Goal: Task Accomplishment & Management: Manage account settings

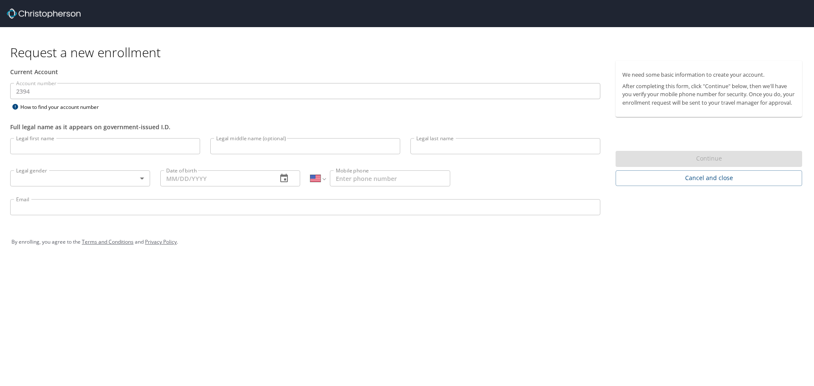
select select "US"
click at [129, 142] on input "Legal first name" at bounding box center [105, 146] width 190 height 16
type input "[PERSON_NAME]"
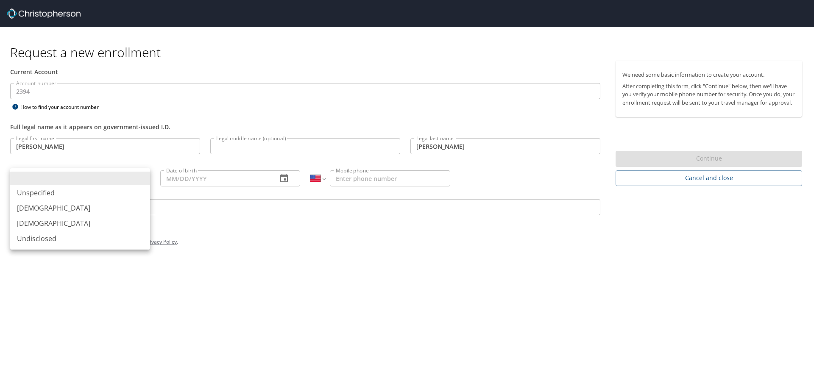
click at [89, 176] on body "Request a new enrollment Current Account Account number 2394 Account number How…" at bounding box center [407, 193] width 814 height 386
click at [64, 225] on li "[DEMOGRAPHIC_DATA]" at bounding box center [80, 223] width 140 height 15
type input "[DEMOGRAPHIC_DATA]"
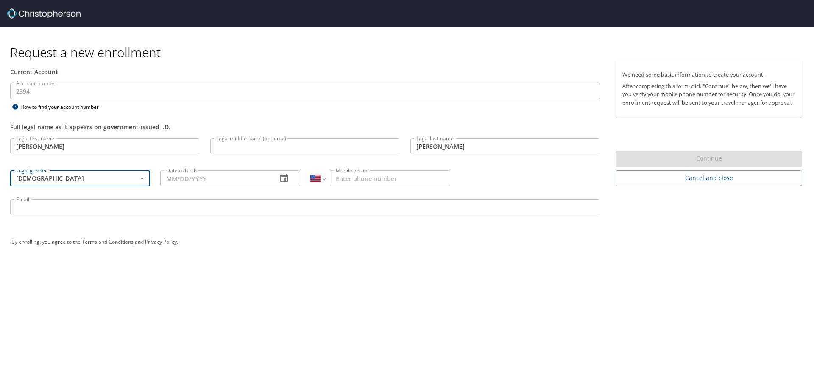
click at [113, 211] on input "Email" at bounding box center [305, 207] width 590 height 16
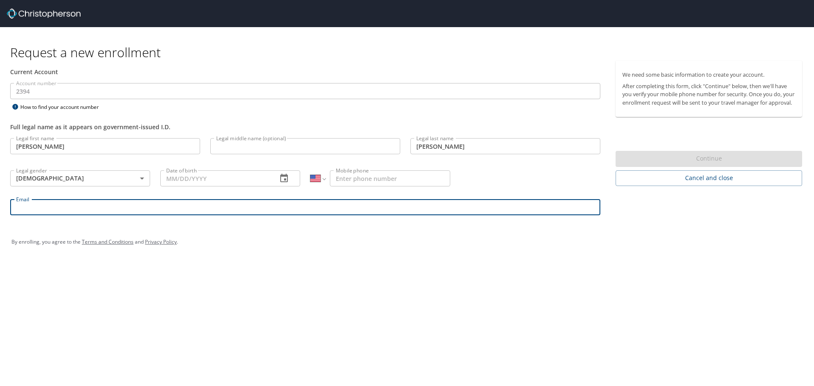
type input "Margaret.Sanders@roush.com"
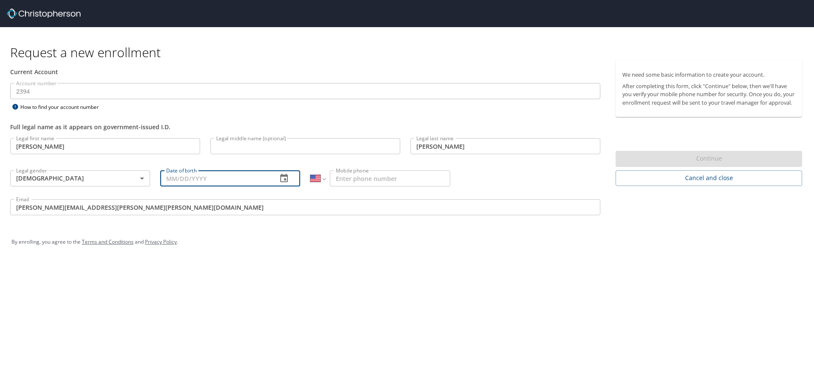
click at [226, 175] on input "Date of birth" at bounding box center [215, 179] width 110 height 16
type input "11/28/1973"
click at [428, 181] on input "Mobile phone" at bounding box center [390, 179] width 120 height 16
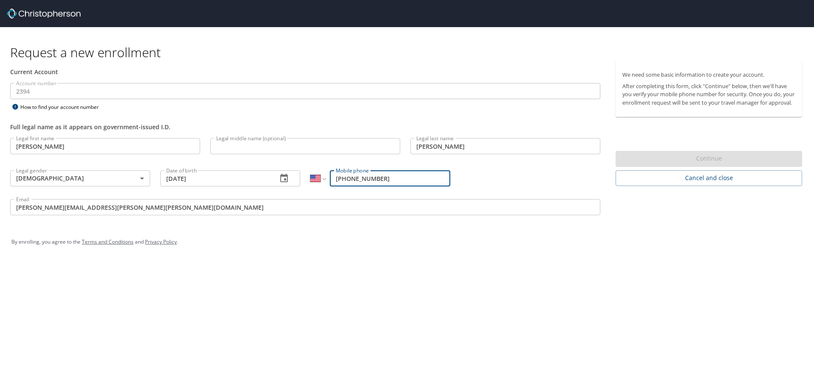
type input "[PHONE_NUMBER]"
click at [655, 239] on div "By enrolling, you agree to the Terms and Conditions and Privacy Policy ." at bounding box center [406, 242] width 791 height 21
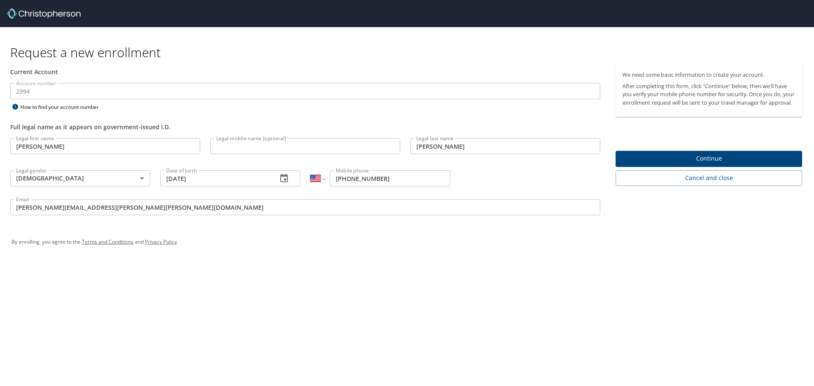
click at [690, 164] on span "Continue" at bounding box center [709, 159] width 173 height 11
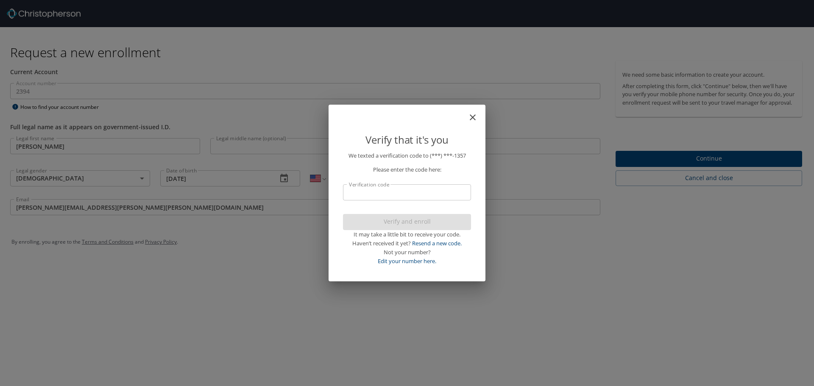
click at [415, 190] on input "Verification code" at bounding box center [407, 193] width 128 height 16
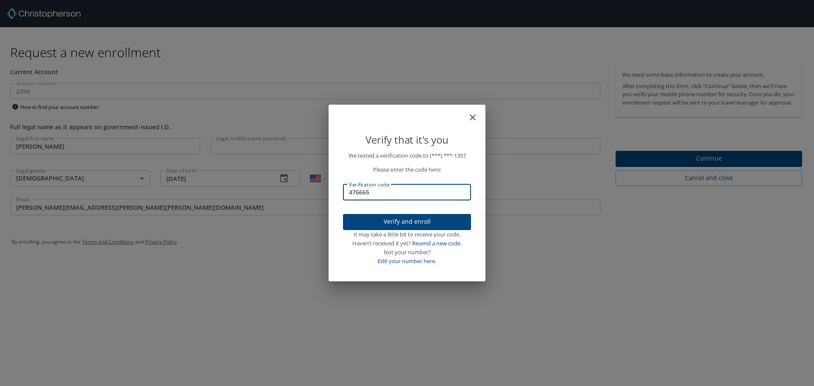
type input "476665"
click at [420, 226] on span "Verify and enroll" at bounding box center [407, 222] width 115 height 11
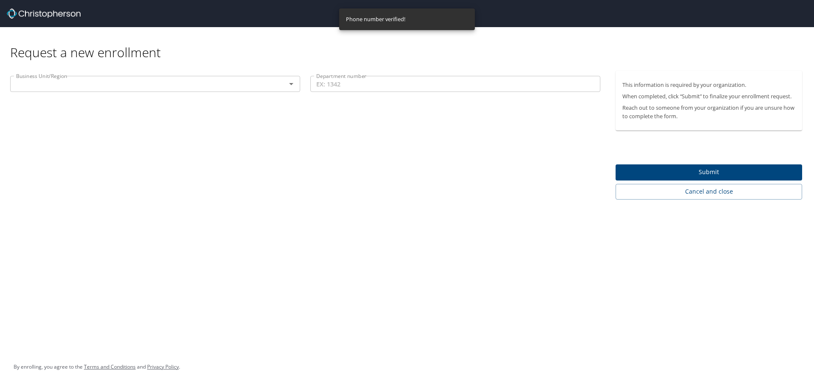
click at [238, 80] on input "text" at bounding box center [143, 83] width 260 height 11
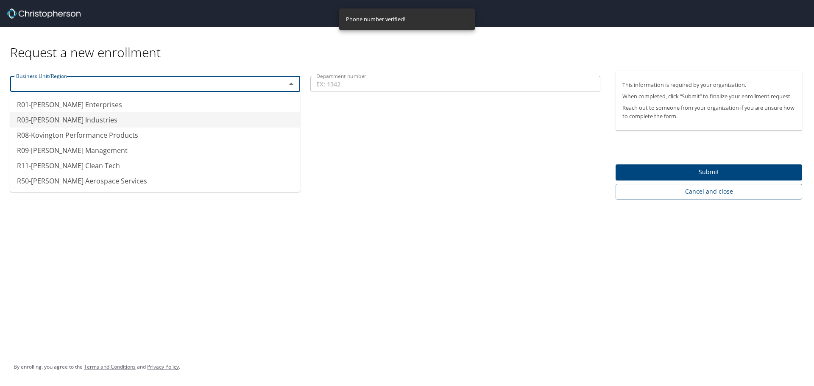
click at [167, 119] on li "R03-[PERSON_NAME] Industries" at bounding box center [155, 119] width 290 height 15
type input "R03-[PERSON_NAME] Industries"
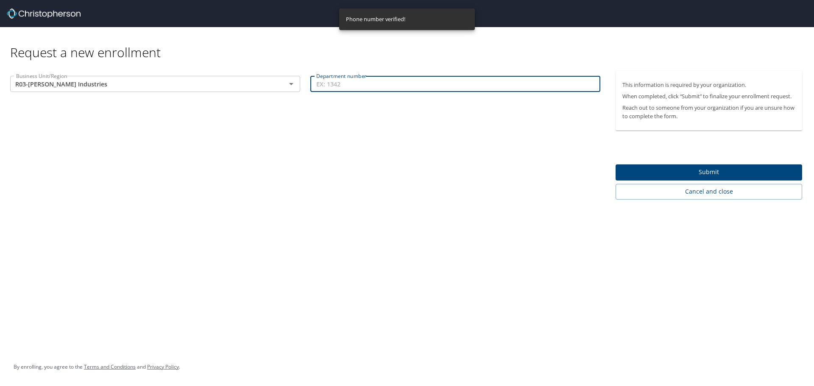
click at [391, 87] on input "Department number" at bounding box center [455, 84] width 290 height 16
type input "8016"
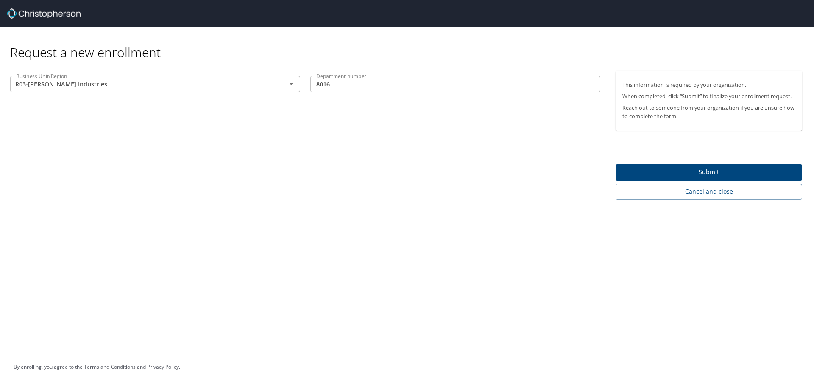
click at [507, 198] on div "Business Unit/Region R03-Roush Industries Business Unit/Region Department numbe…" at bounding box center [305, 135] width 611 height 129
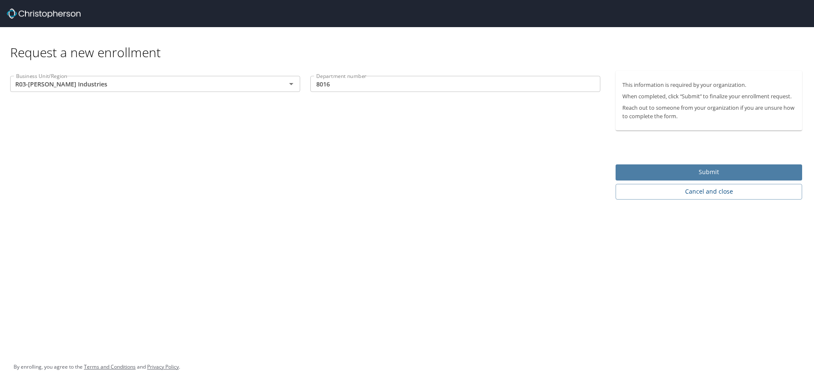
click at [705, 172] on span "Submit" at bounding box center [709, 172] width 173 height 11
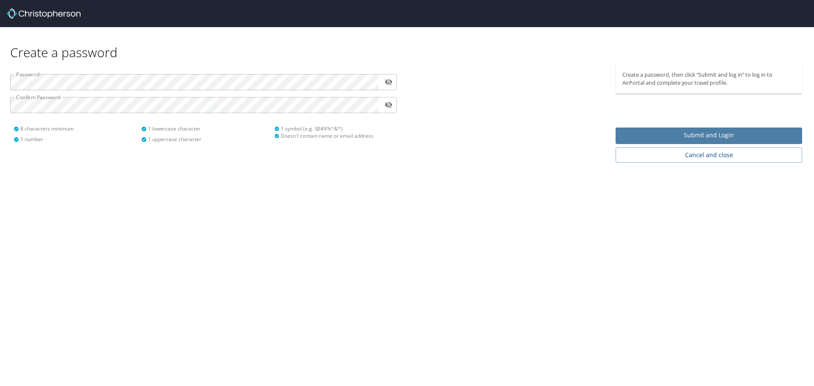
click at [732, 133] on span "Submit and Login" at bounding box center [709, 135] width 173 height 11
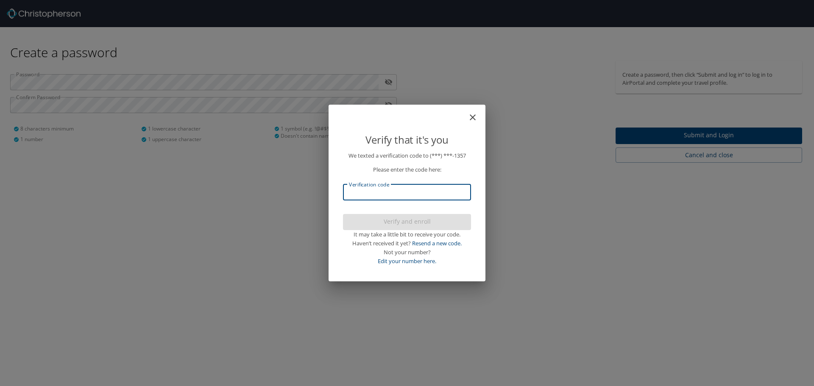
click at [376, 194] on input "Verification code" at bounding box center [407, 193] width 128 height 16
type input "329123"
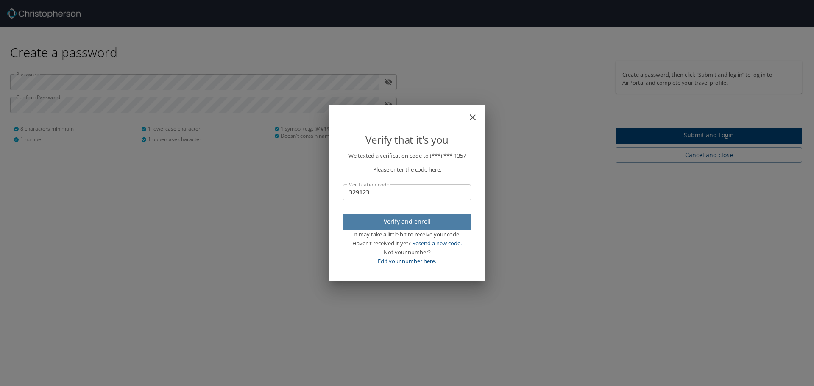
click at [421, 219] on span "Verify and enroll" at bounding box center [407, 222] width 115 height 11
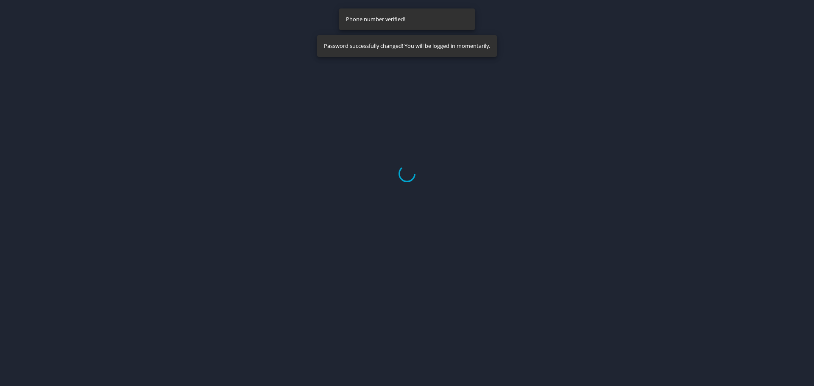
select select "US"
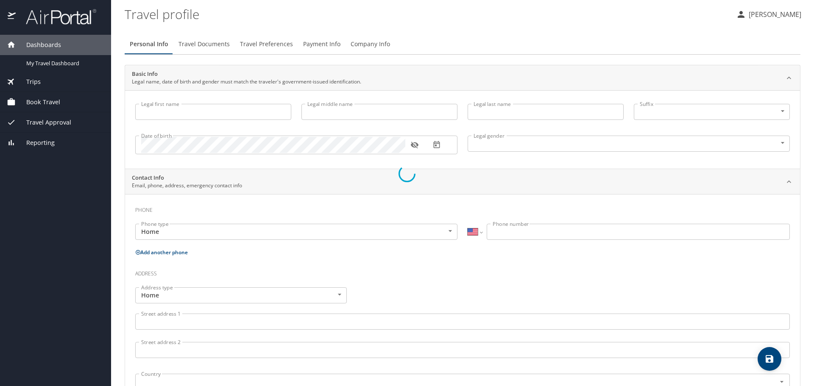
type input "[PERSON_NAME]"
type input "[DEMOGRAPHIC_DATA]"
select select "US"
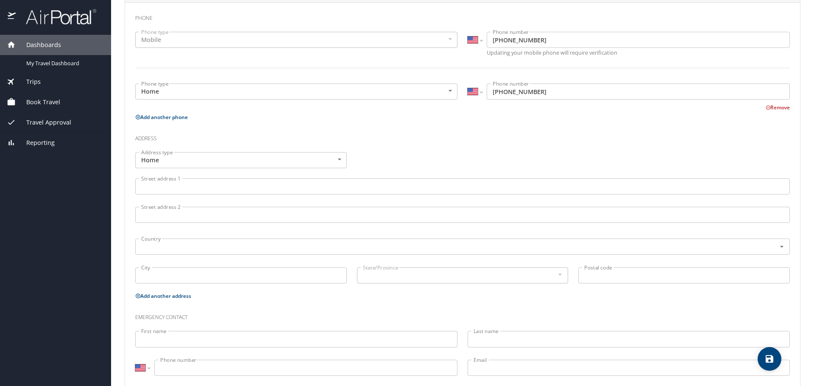
scroll to position [210, 0]
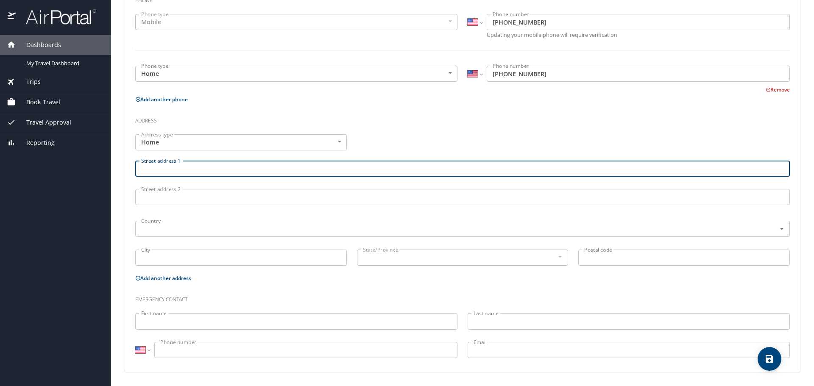
click at [252, 165] on input "Street address 1" at bounding box center [462, 169] width 655 height 16
type input "32227 [GEOGRAPHIC_DATA]"
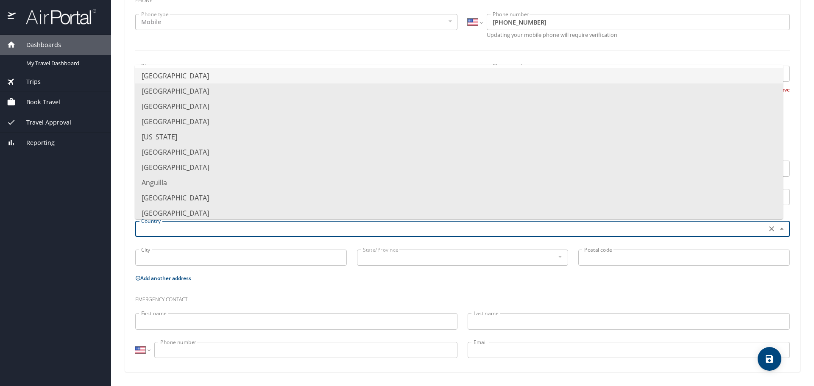
click at [252, 231] on input "text" at bounding box center [450, 229] width 625 height 11
click at [233, 78] on li "[GEOGRAPHIC_DATA]" at bounding box center [459, 75] width 649 height 15
type input "[GEOGRAPHIC_DATA]"
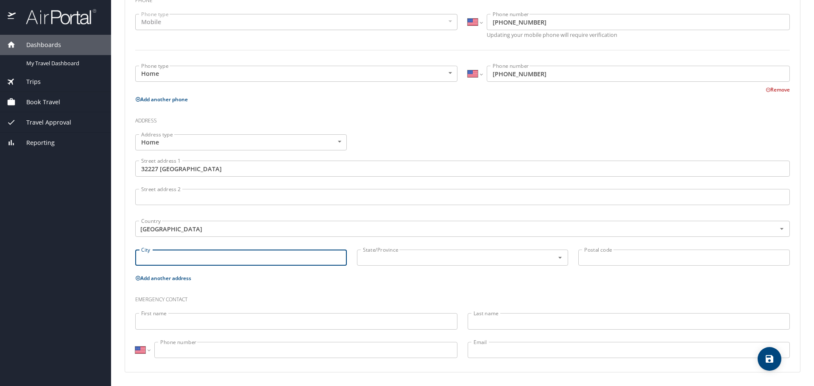
click at [199, 259] on input "City" at bounding box center [241, 258] width 212 height 16
click at [423, 267] on div "State/Province State/Province" at bounding box center [463, 256] width 212 height 21
type input "[GEOGRAPHIC_DATA]"
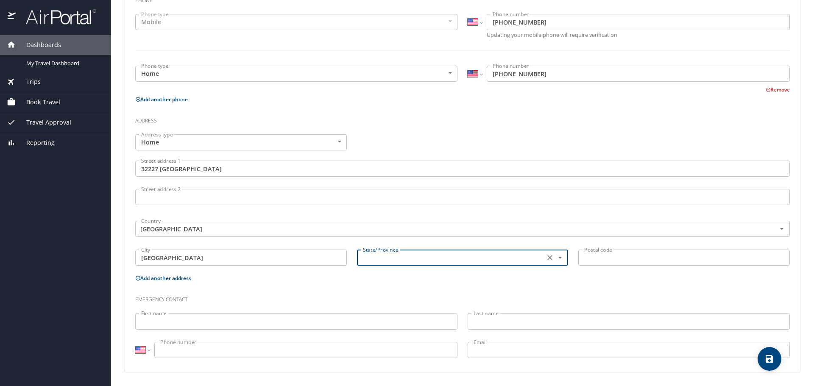
click at [559, 263] on div at bounding box center [554, 258] width 20 height 12
click at [557, 259] on icon "Open" at bounding box center [560, 258] width 8 height 8
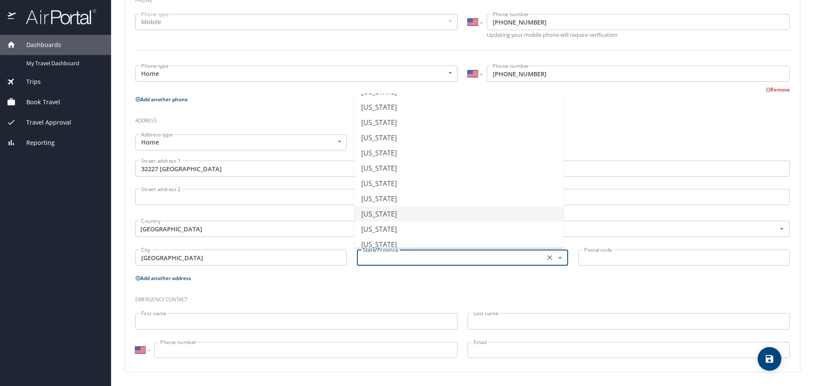
scroll to position [212, 0]
click at [435, 226] on li "[US_STATE]" at bounding box center [460, 228] width 210 height 15
type input "[US_STATE]"
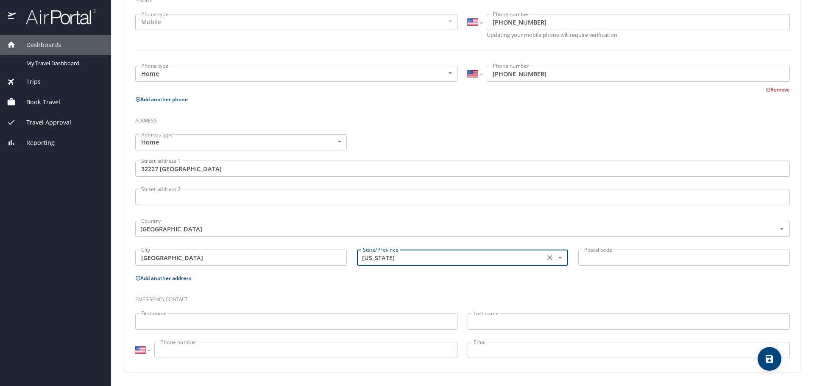
click at [614, 257] on input "Postal code" at bounding box center [685, 258] width 212 height 16
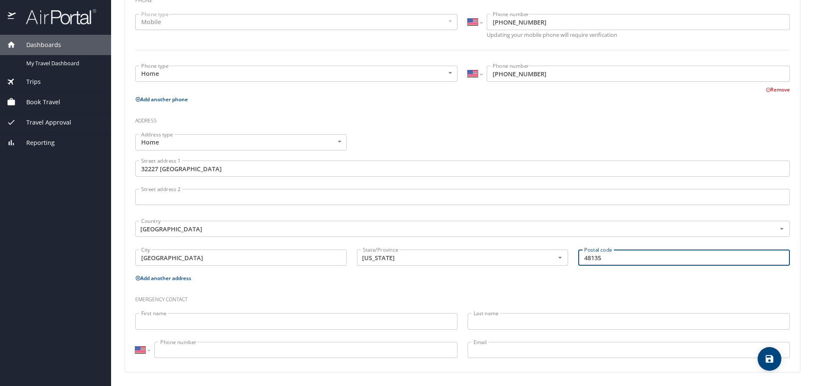
type input "48135"
click at [283, 287] on div "Emergency contact" at bounding box center [462, 296] width 665 height 23
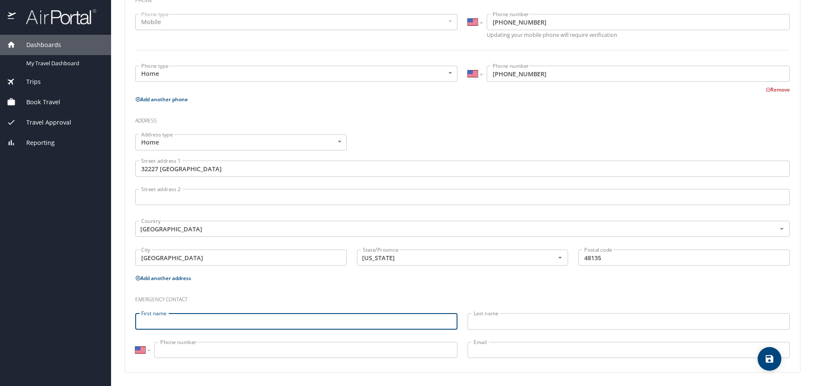
click at [280, 321] on input "First name" at bounding box center [296, 321] width 322 height 16
type input "Mark"
click at [554, 319] on input "Last name" at bounding box center [629, 321] width 322 height 16
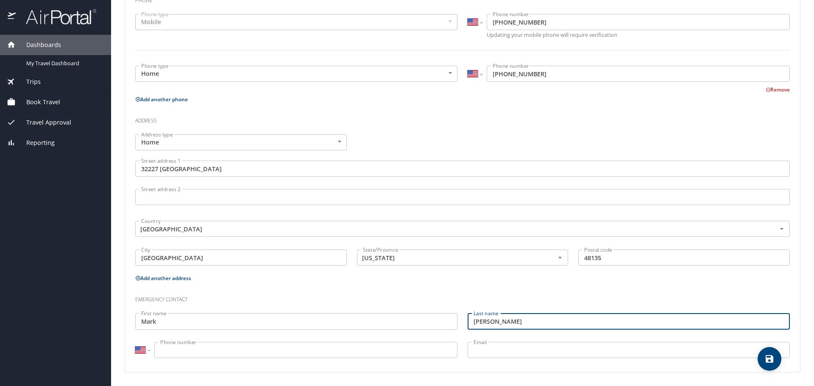
type input "[PERSON_NAME]"
click at [313, 348] on input "Phone number" at bounding box center [305, 350] width 303 height 16
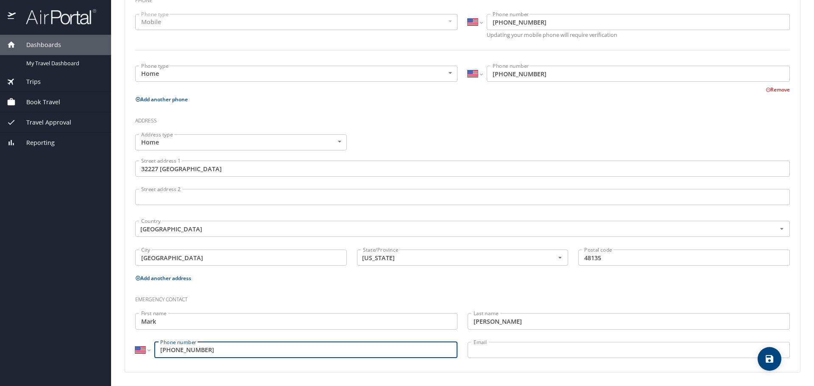
type input "[PHONE_NUMBER]"
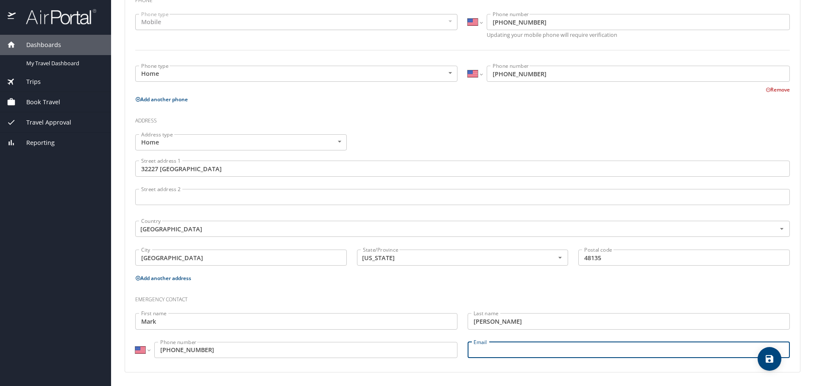
click at [489, 351] on input "Email" at bounding box center [629, 350] width 322 height 16
type input "[EMAIL_ADDRESS][DOMAIN_NAME]"
click at [596, 301] on h3 "Emergency contact" at bounding box center [462, 298] width 655 height 14
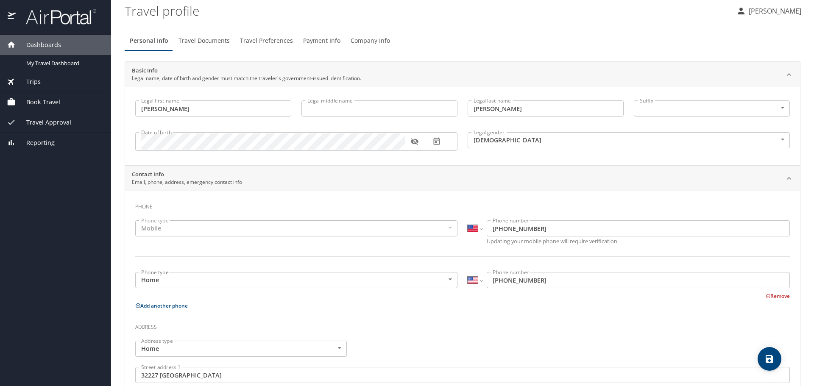
scroll to position [0, 0]
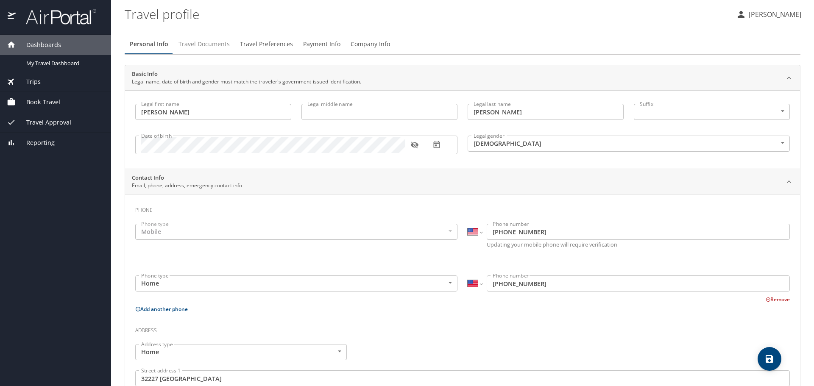
click at [212, 44] on span "Travel Documents" at bounding box center [204, 44] width 51 height 11
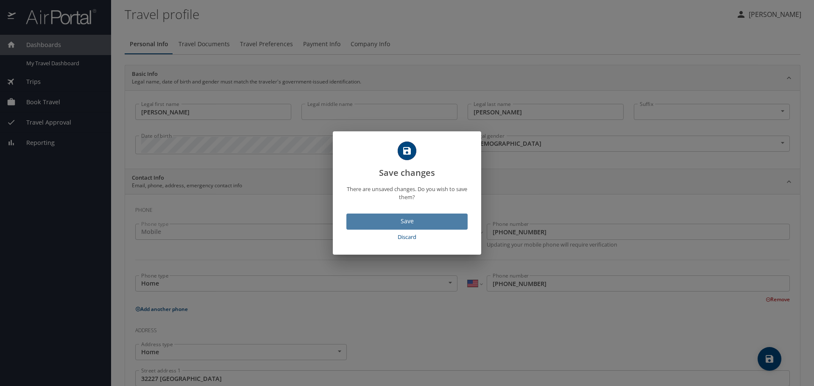
click at [419, 221] on span "Save" at bounding box center [407, 221] width 108 height 11
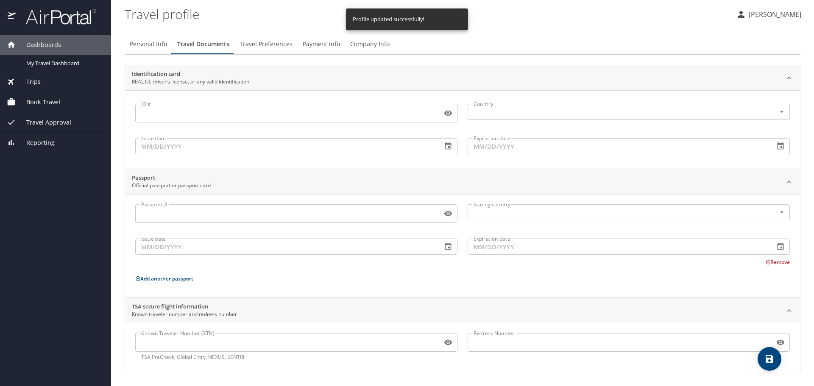
scroll to position [1, 0]
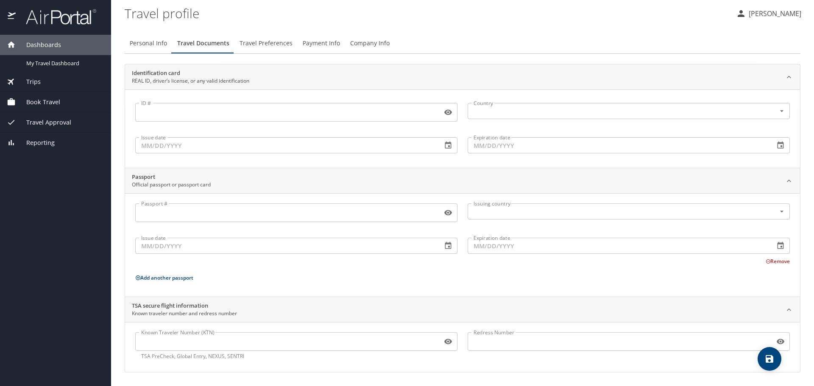
click at [260, 112] on input "ID #" at bounding box center [287, 112] width 304 height 16
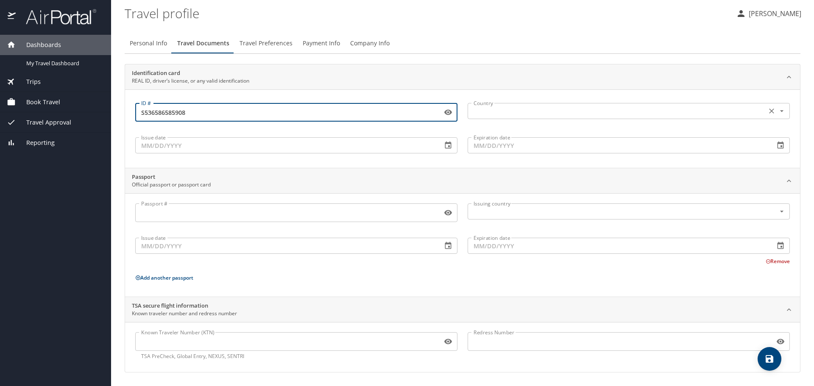
type input "S536586585908"
click at [520, 106] on input "text" at bounding box center [616, 111] width 292 height 11
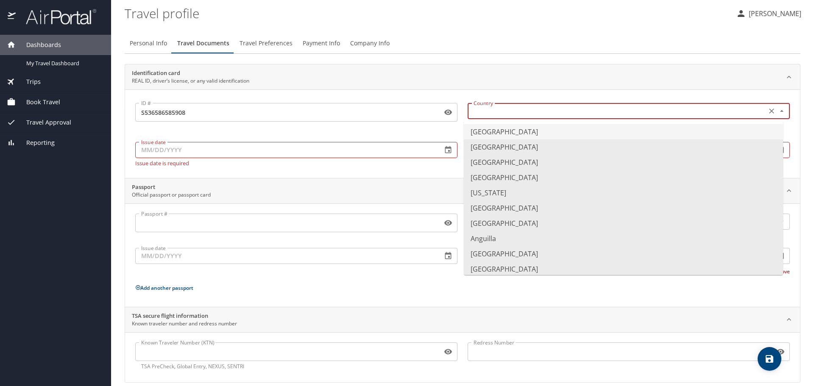
click at [483, 131] on li "[GEOGRAPHIC_DATA]" at bounding box center [623, 131] width 319 height 15
type input "[GEOGRAPHIC_DATA]"
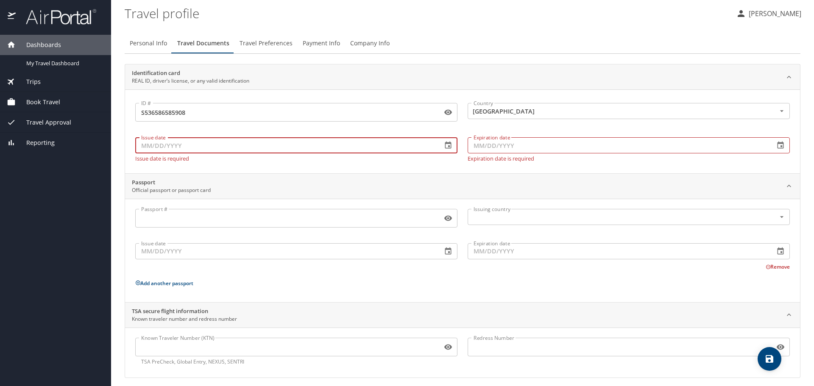
click at [278, 143] on input "Issue date" at bounding box center [285, 145] width 300 height 16
type input "[DATE]"
click at [521, 141] on input "Expiration date" at bounding box center [618, 145] width 300 height 16
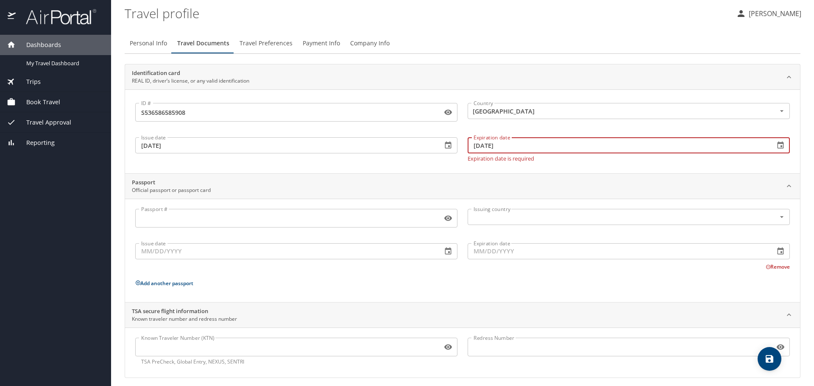
type input "[DATE]"
click at [554, 169] on div "Identification card REAL ID, driver’s license, or any valid identification ID #…" at bounding box center [463, 221] width 676 height 314
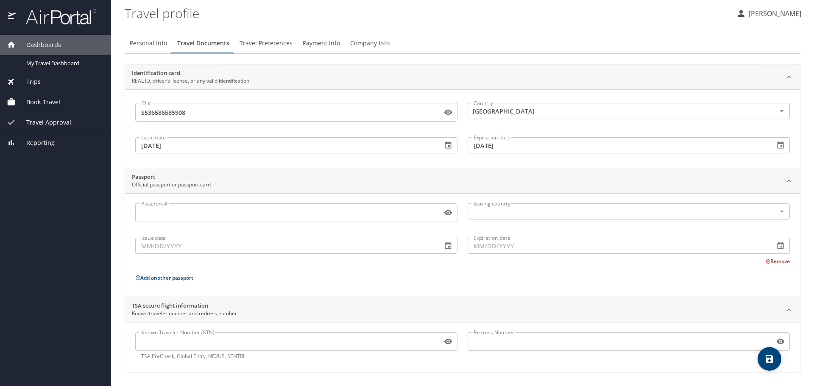
click at [772, 262] on button "Remove" at bounding box center [778, 261] width 24 height 7
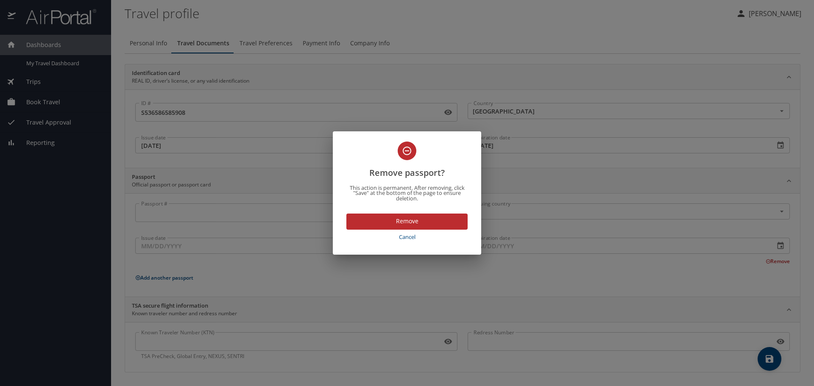
click at [405, 236] on span "Cancel" at bounding box center [407, 237] width 115 height 10
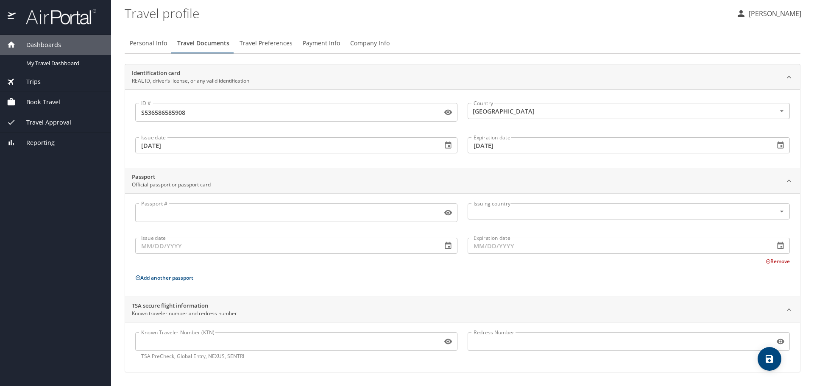
click at [246, 335] on input "Known Traveler Number (KTN)" at bounding box center [287, 342] width 304 height 16
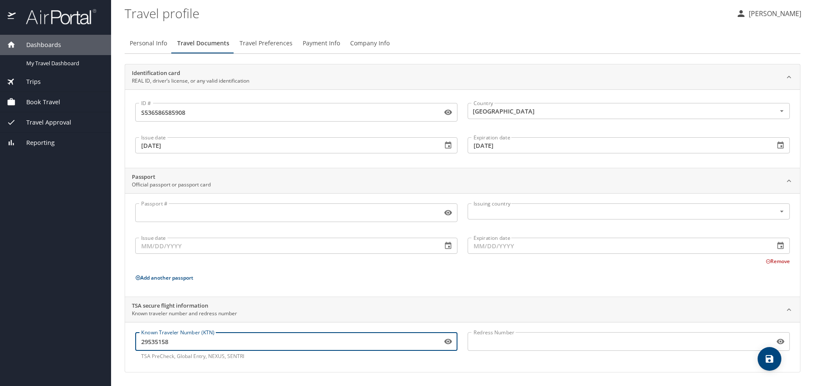
type input "29535158"
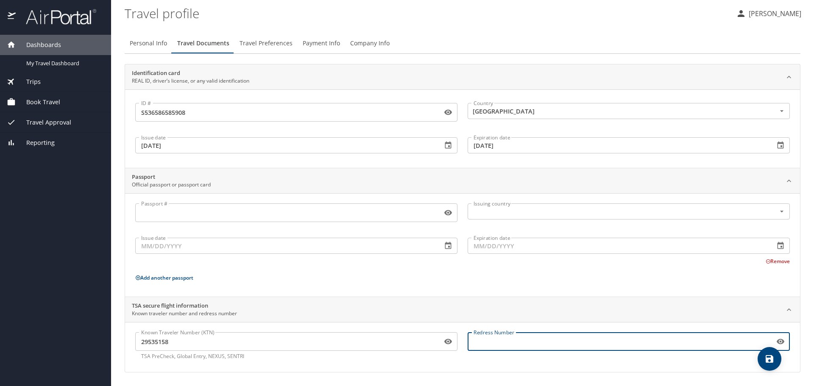
click at [534, 344] on input "Redress Number" at bounding box center [620, 342] width 304 height 16
click at [768, 357] on icon "save" at bounding box center [770, 359] width 10 height 10
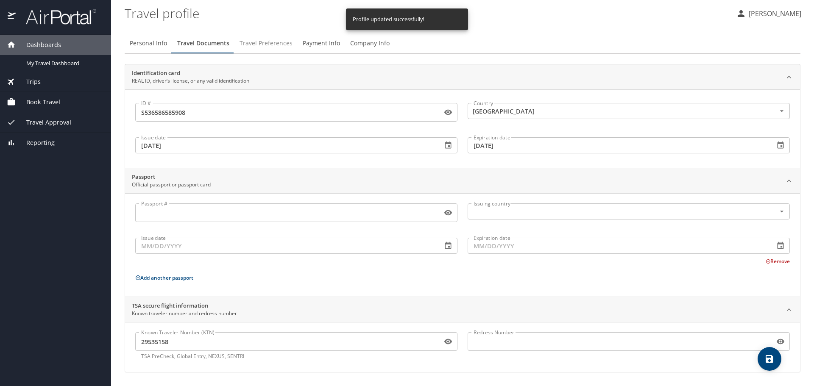
click at [264, 46] on span "Travel Preferences" at bounding box center [266, 43] width 53 height 11
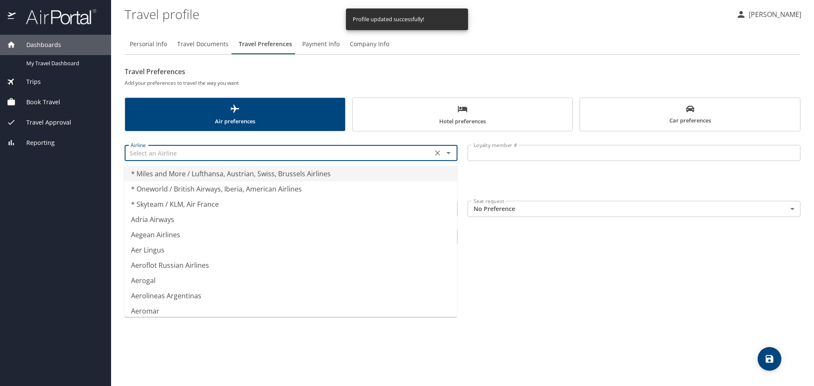
click at [235, 149] on input "text" at bounding box center [278, 153] width 303 height 11
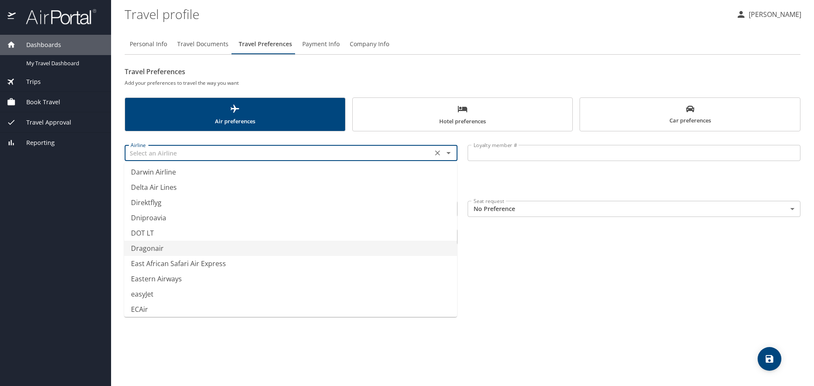
scroll to position [2502, 0]
click at [174, 236] on li "Delta Air Lines" at bounding box center [290, 236] width 333 height 15
type input "Delta Air Lines"
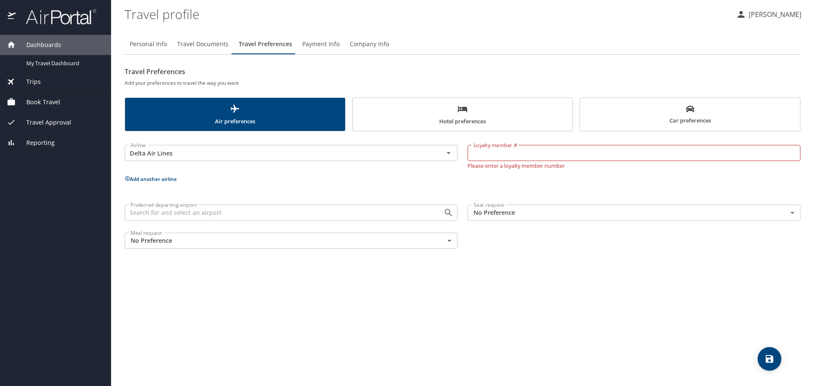
click at [305, 173] on div "Airline Delta Air Lines Airline Loyalty member # Loyalty member # Please enter …" at bounding box center [463, 195] width 676 height 117
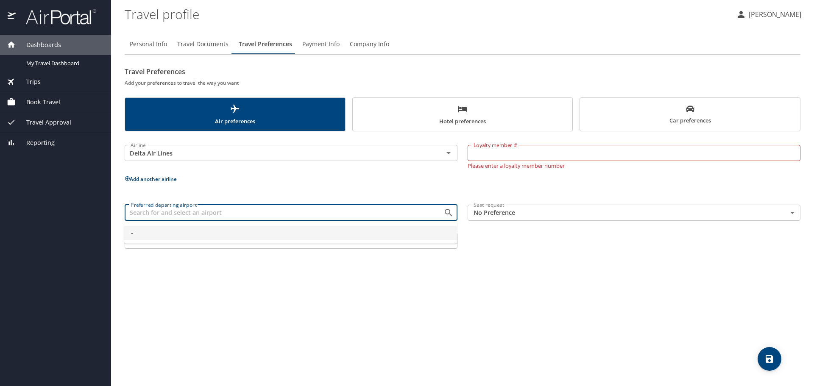
click at [248, 212] on input "Preferred departing airport" at bounding box center [278, 212] width 303 height 11
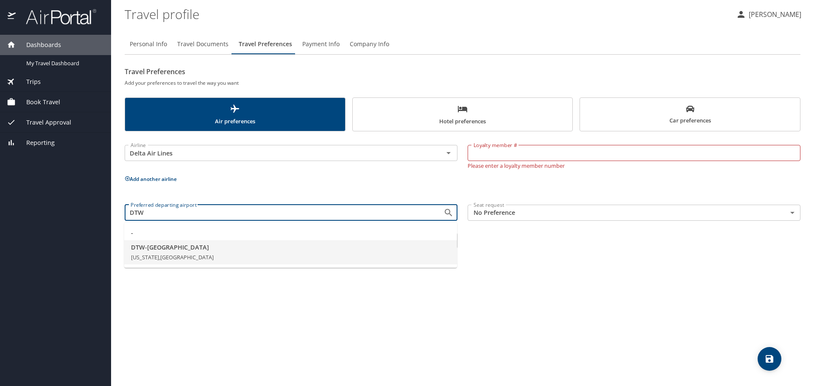
click at [178, 251] on span "DTW - [GEOGRAPHIC_DATA]" at bounding box center [290, 247] width 319 height 9
type input "DTW - [GEOGRAPHIC_DATA]"
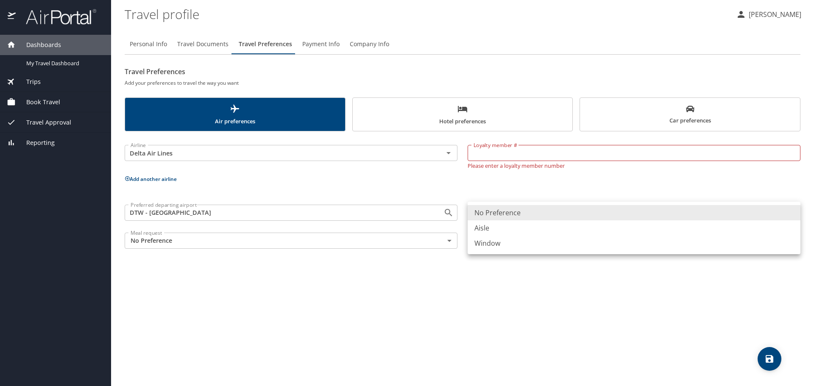
click at [538, 218] on body "Dashboards My Travel Dashboard Trips Current / Future Trips Past Trips Trips Mi…" at bounding box center [407, 193] width 814 height 386
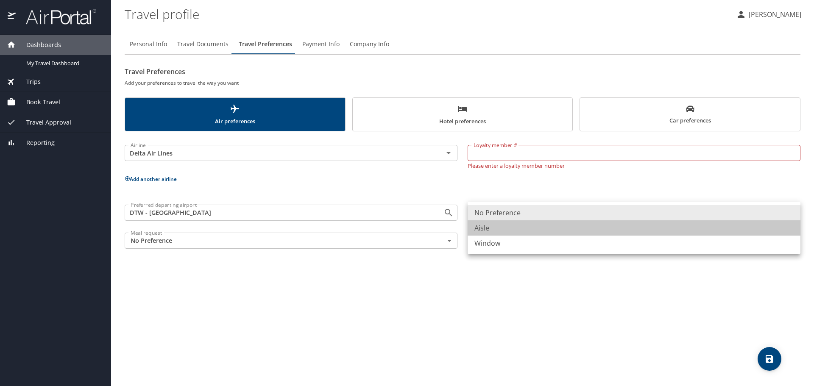
click at [520, 230] on li "Aisle" at bounding box center [634, 228] width 333 height 15
type input "Aisle"
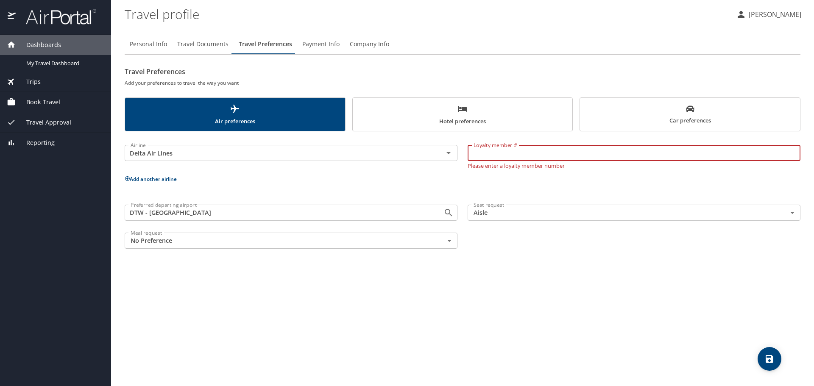
click at [519, 154] on input "Loyalty member #" at bounding box center [634, 153] width 333 height 16
type input "9196920962"
click at [565, 305] on div "Personal Info Travel Documents Travel Preferences Payment Info Company Info Tra…" at bounding box center [463, 206] width 676 height 359
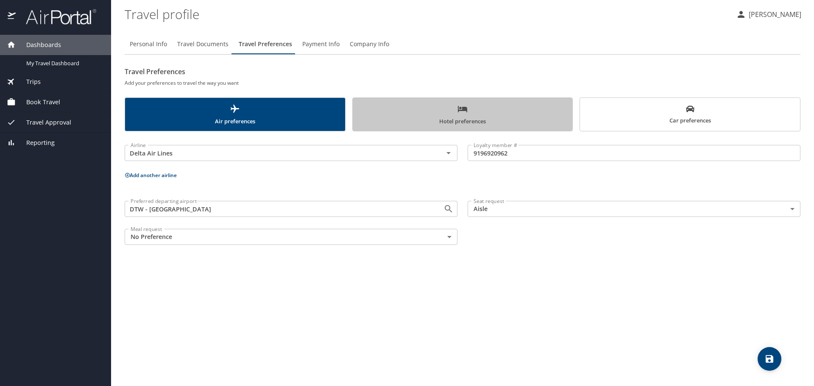
click at [476, 115] on span "Hotel preferences" at bounding box center [463, 115] width 210 height 22
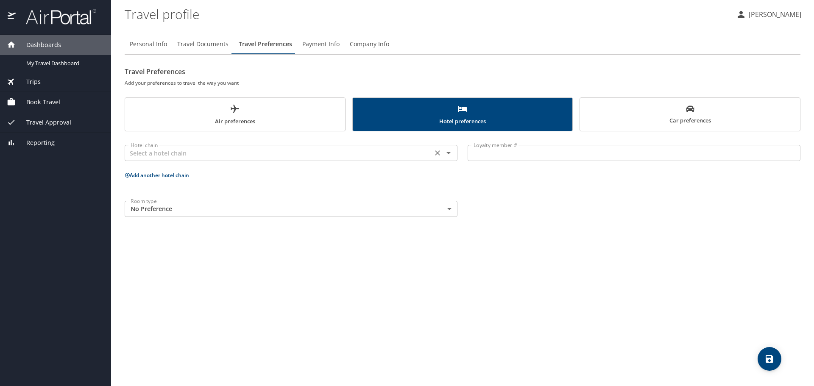
click at [253, 152] on input "text" at bounding box center [278, 153] width 303 height 11
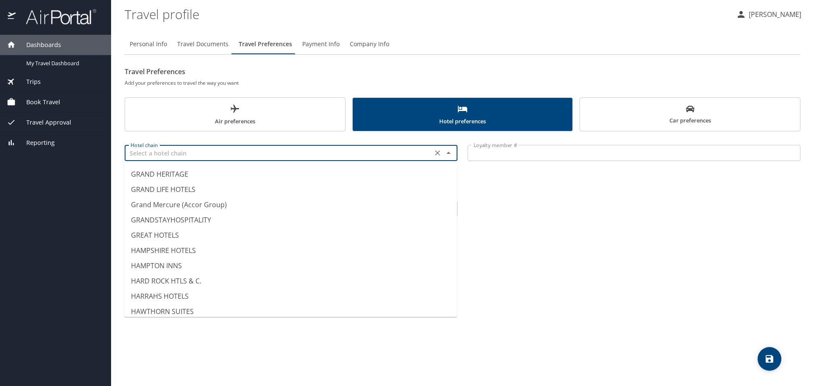
scroll to position [1739, 0]
click at [155, 310] on li "HILTON (ALL BRANDS)" at bounding box center [290, 312] width 333 height 15
type input "HILTON (ALL BRANDS)"
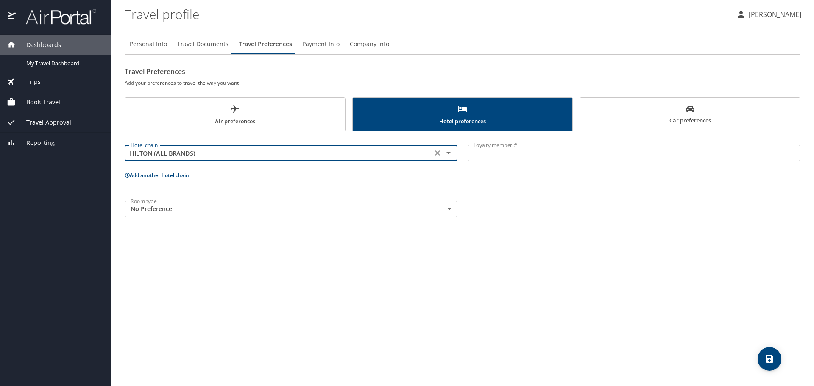
click at [516, 157] on input "Loyalty member #" at bounding box center [634, 153] width 333 height 16
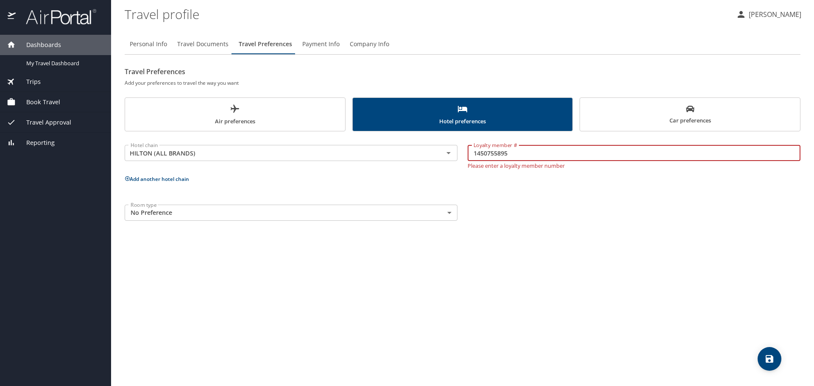
type input "1450755895"
click at [282, 175] on p "Add another hotel chain" at bounding box center [463, 179] width 676 height 11
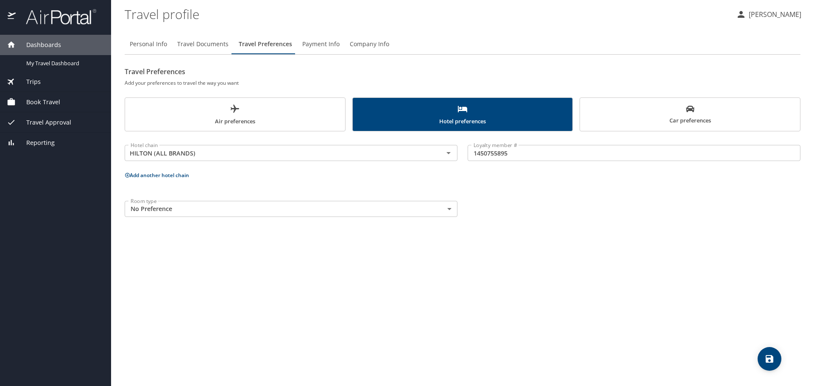
click at [153, 175] on button "Add another hotel chain" at bounding box center [157, 175] width 64 height 7
click at [205, 201] on div "Hotel chain" at bounding box center [291, 207] width 333 height 16
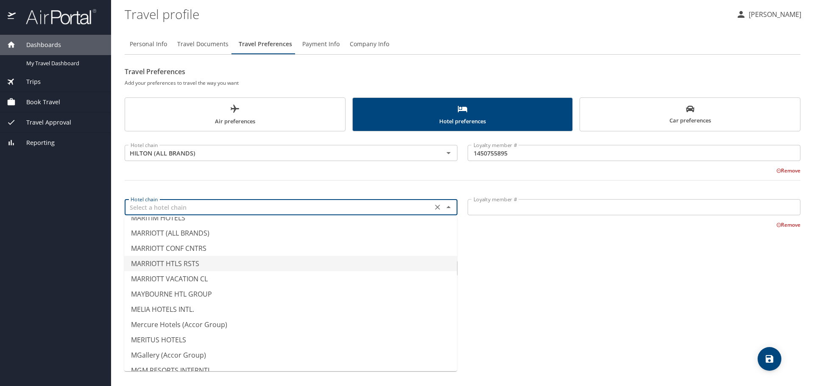
scroll to position [2884, 0]
click at [153, 274] on li "MARRIOTT (ALL BRANDS)" at bounding box center [290, 275] width 333 height 15
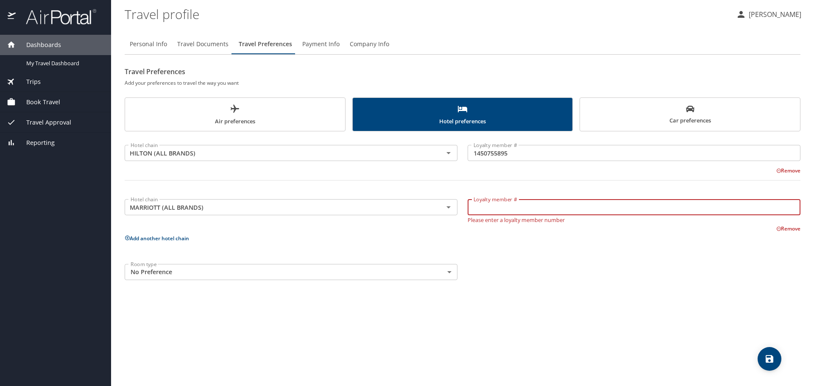
click at [536, 208] on input "Loyalty member #" at bounding box center [634, 207] width 333 height 16
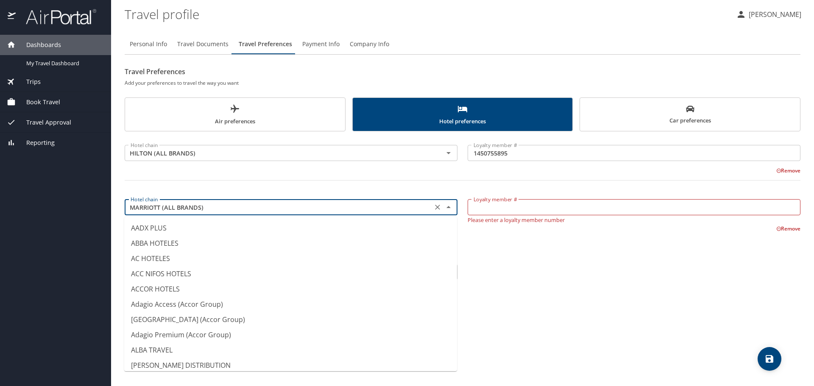
click at [403, 208] on input "MARRIOTT (ALL BRANDS)" at bounding box center [278, 207] width 303 height 11
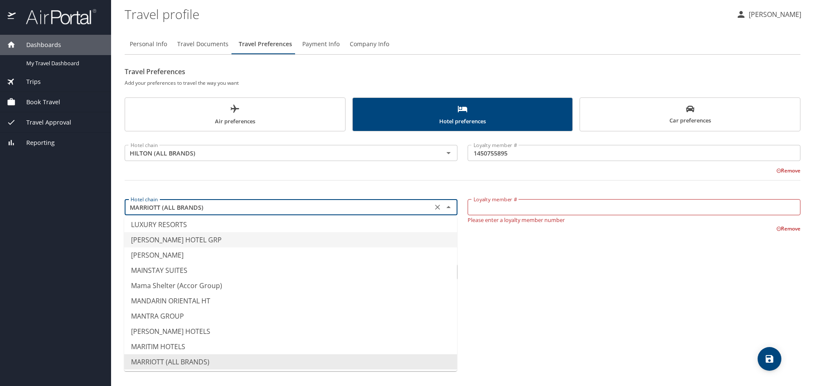
scroll to position [2840, 0]
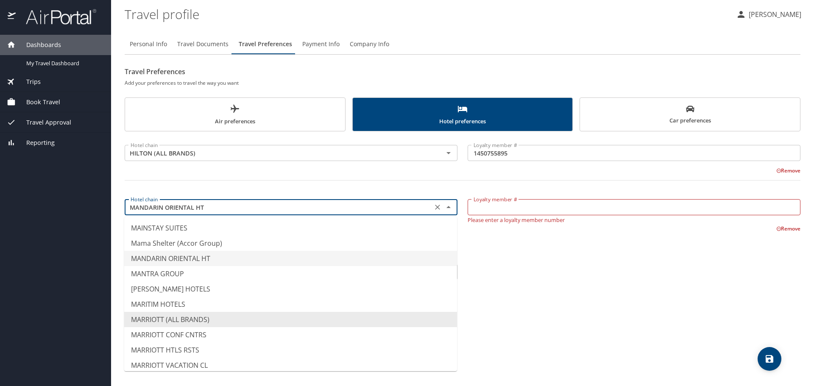
click at [536, 260] on div "Room type No Preference NotApplicable Room type" at bounding box center [463, 272] width 686 height 26
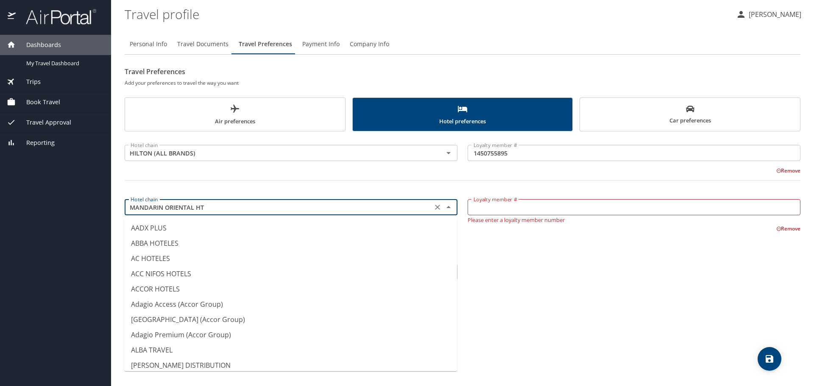
click at [301, 209] on input "MANDARIN ORIENTAL HT" at bounding box center [278, 207] width 303 height 11
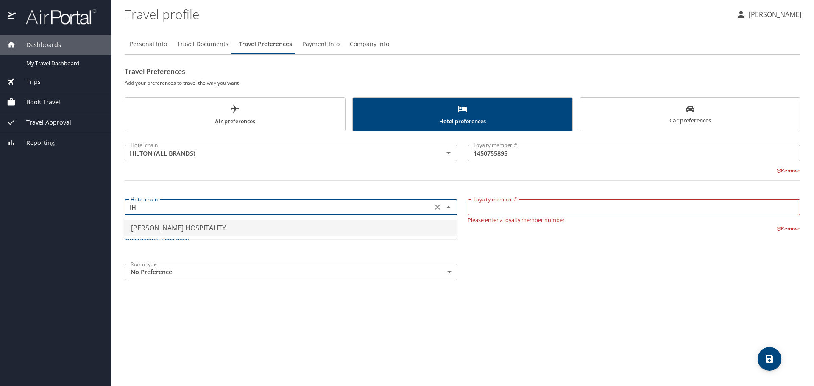
scroll to position [0, 0]
type input "IHG"
click at [436, 209] on icon "Clear" at bounding box center [437, 207] width 8 height 8
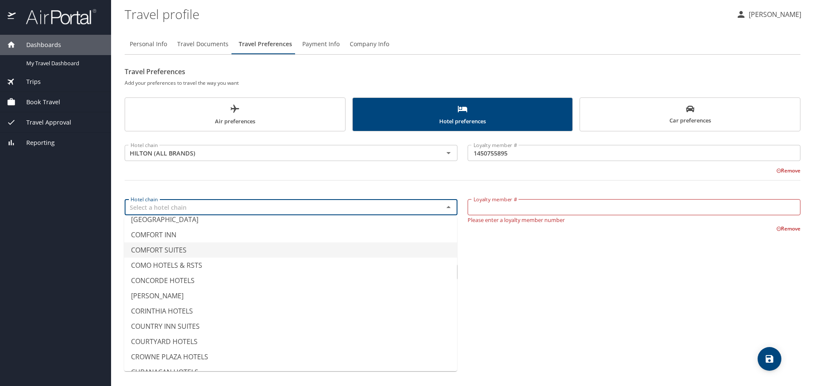
scroll to position [891, 0]
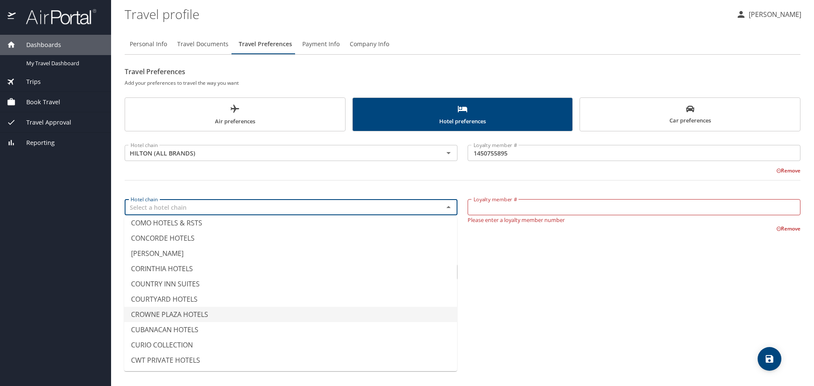
click at [198, 316] on li "CROWNE PLAZA HOTELS" at bounding box center [290, 314] width 333 height 15
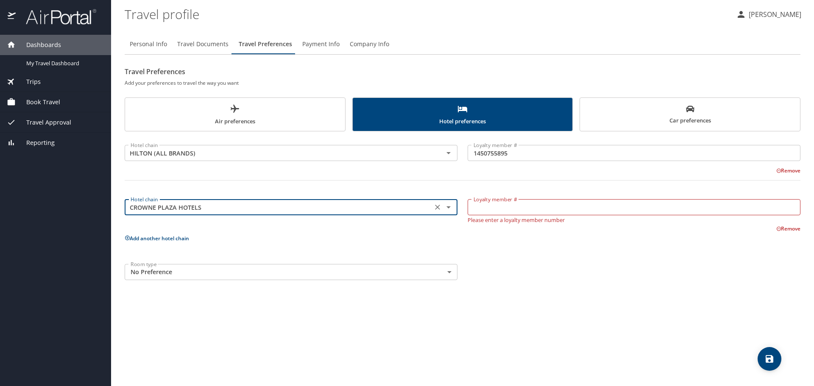
type input "CROWNE PLAZA HOTELS"
click at [515, 204] on input "Loyalty member #" at bounding box center [634, 207] width 333 height 16
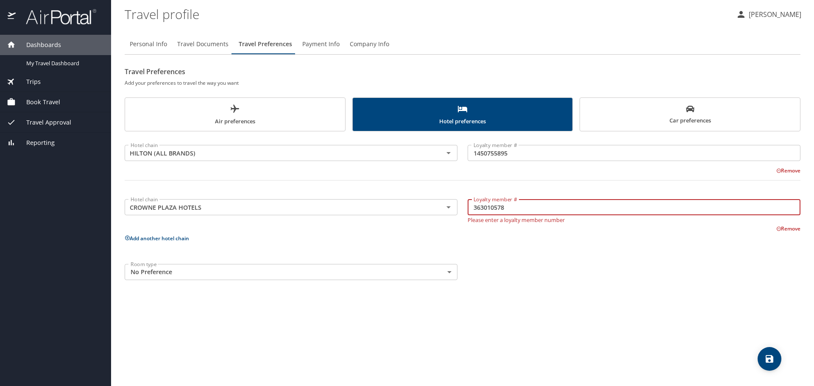
type input "363010578"
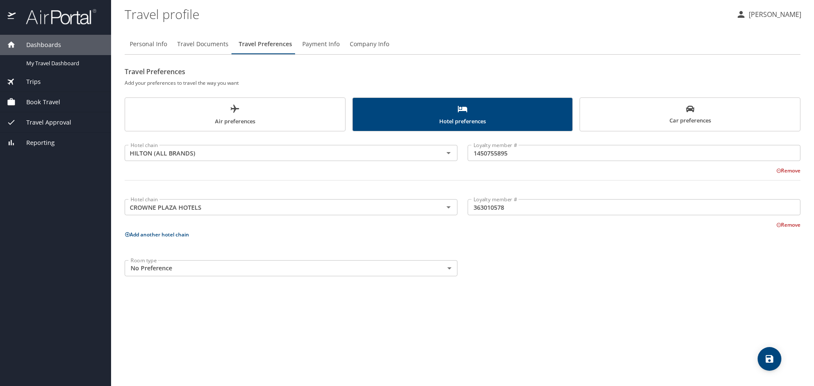
click at [552, 236] on p "Add another hotel chain" at bounding box center [463, 234] width 676 height 11
click at [214, 268] on body "Dashboards My Travel Dashboard Trips Current / Future Trips Past Trips Trips Mi…" at bounding box center [407, 193] width 814 height 386
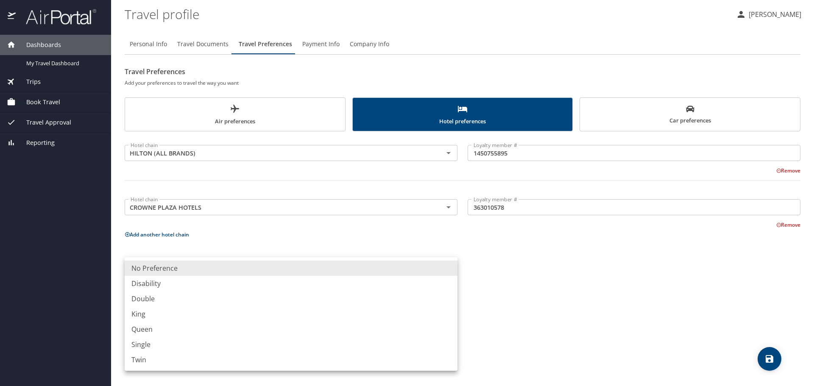
click at [158, 316] on li "King" at bounding box center [291, 314] width 333 height 15
type input "King"
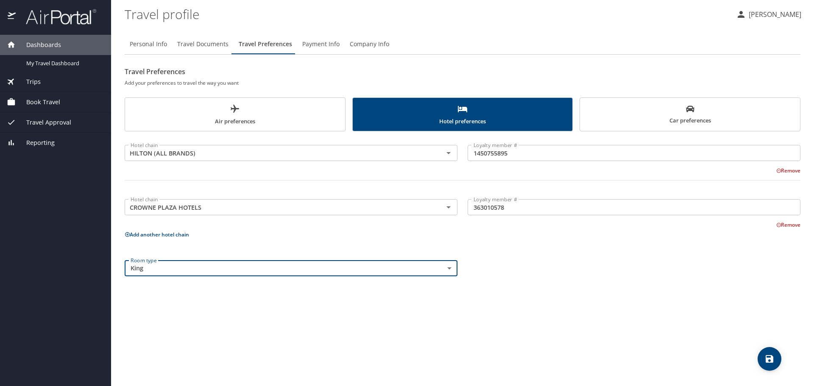
click at [473, 301] on div "Personal Info Travel Documents Travel Preferences Payment Info Company Info Tra…" at bounding box center [463, 206] width 676 height 359
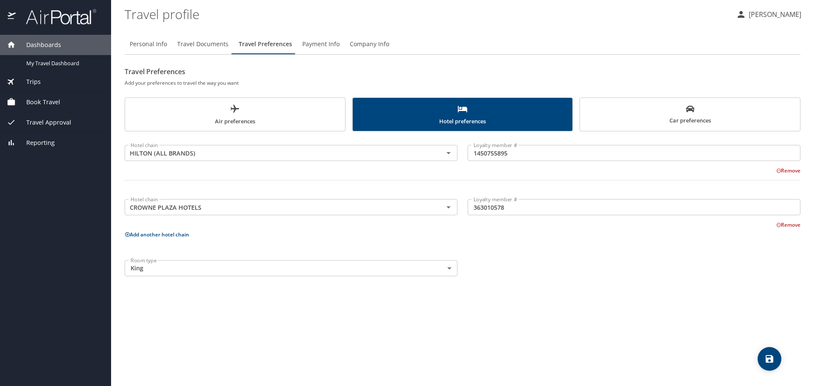
click at [676, 114] on span "Car preferences" at bounding box center [690, 115] width 210 height 21
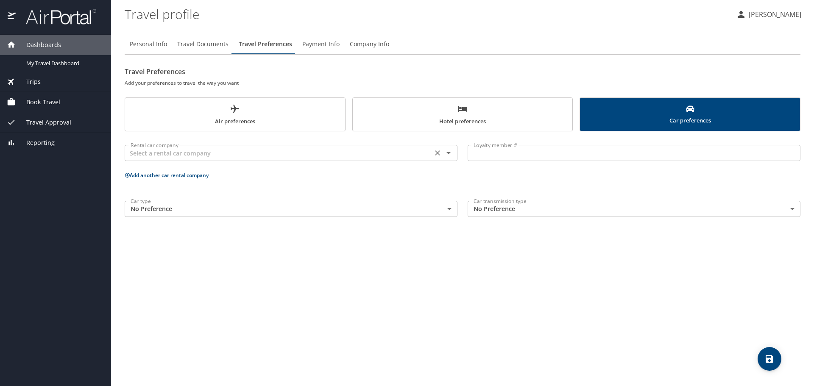
click at [308, 152] on input "text" at bounding box center [278, 153] width 303 height 11
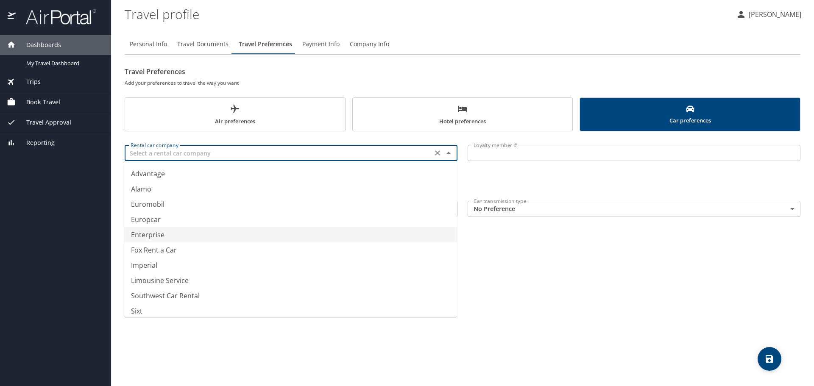
click at [148, 235] on li "Enterprise" at bounding box center [290, 234] width 333 height 15
type input "Enterprise"
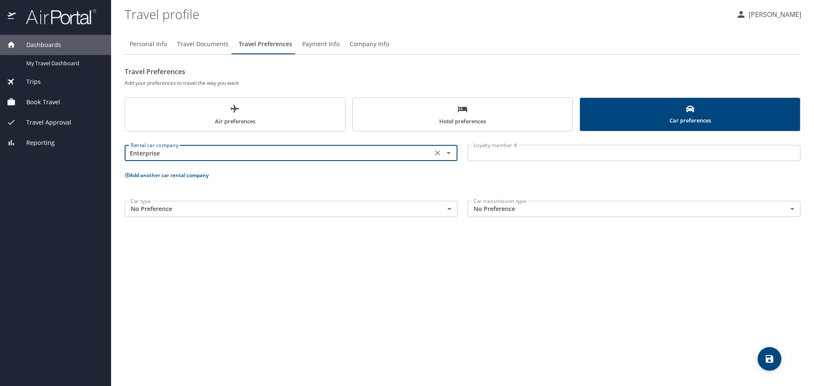
click at [528, 151] on input "Loyalty member #" at bounding box center [634, 153] width 333 height 16
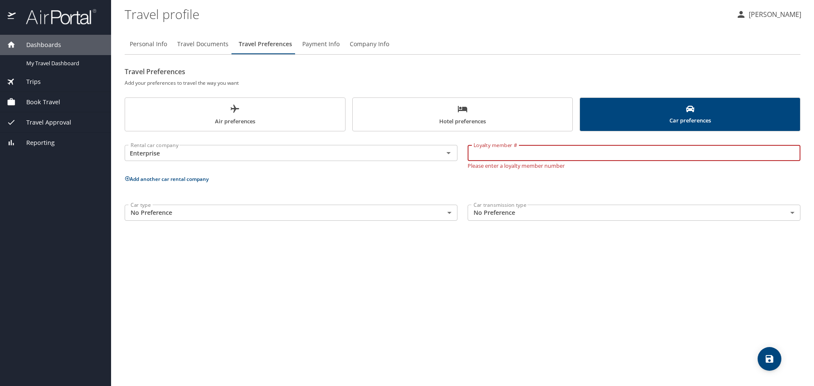
click at [439, 213] on body "Dashboards My Travel Dashboard Trips Current / Future Trips Past Trips Trips Mi…" at bounding box center [407, 193] width 814 height 386
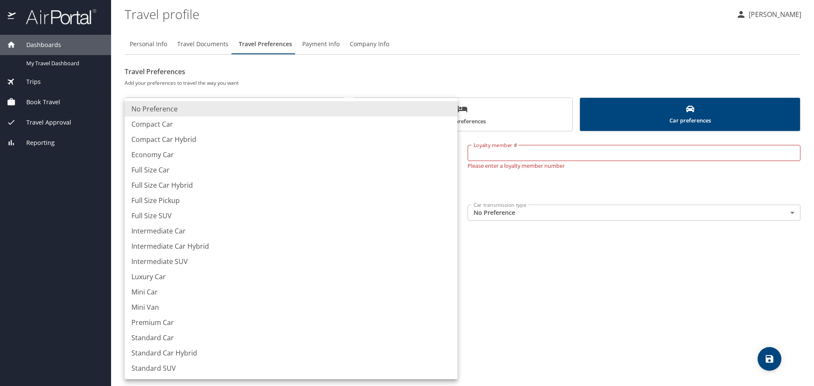
click at [194, 334] on li "Standard Car" at bounding box center [291, 337] width 333 height 15
type input "StandardCar"
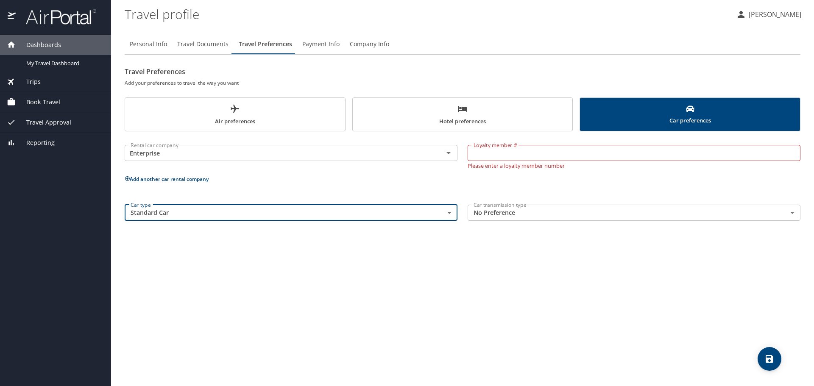
click at [425, 244] on div "Personal Info Travel Documents Travel Preferences Payment Info Company Info Tra…" at bounding box center [463, 206] width 676 height 359
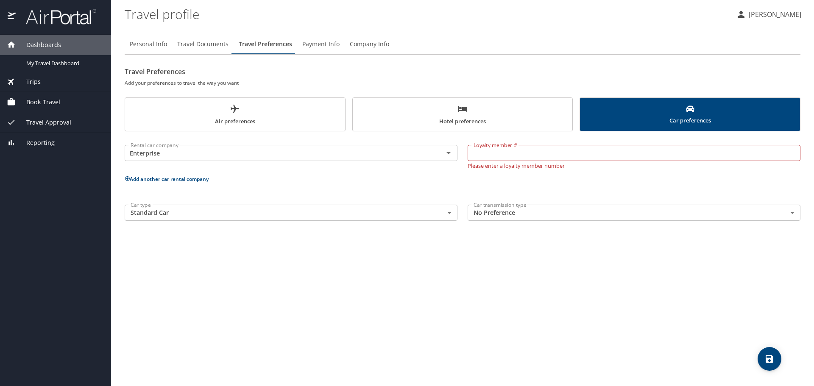
click at [590, 202] on div "Car transmission type No Preference NotApplicable Car transmission type" at bounding box center [634, 213] width 343 height 26
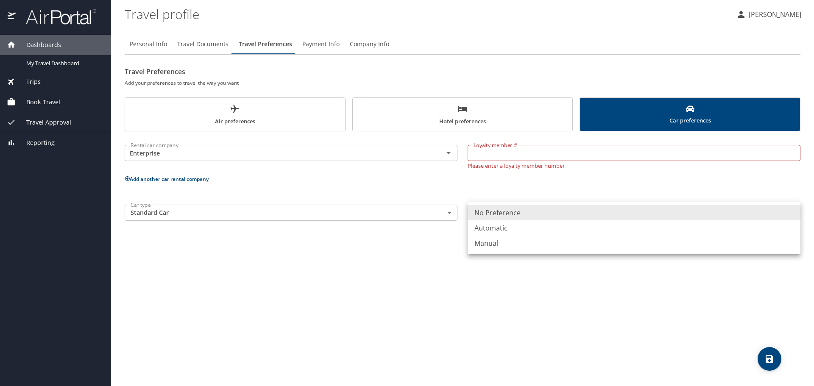
click at [563, 210] on body "Dashboards My Travel Dashboard Trips Current / Future Trips Past Trips Trips Mi…" at bounding box center [407, 193] width 814 height 386
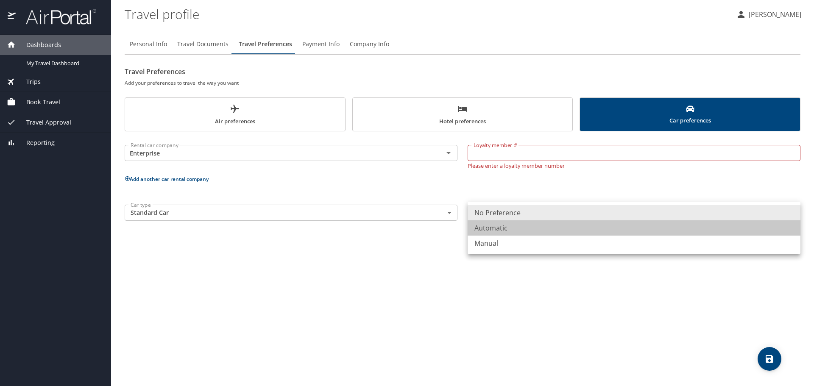
click at [545, 234] on li "Automatic" at bounding box center [634, 228] width 333 height 15
type input "Automatic"
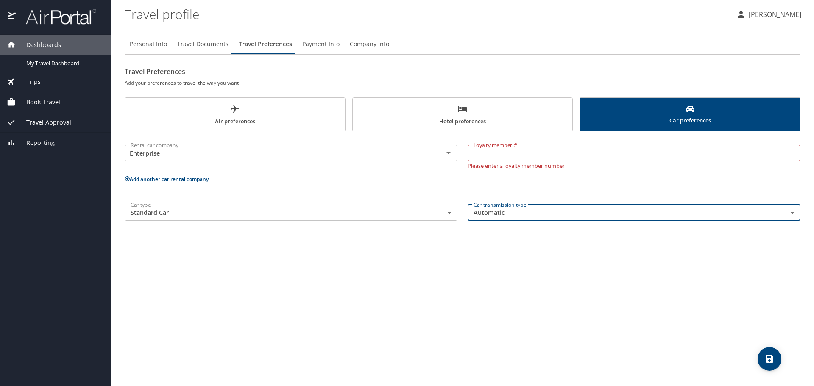
click at [535, 156] on input "Loyalty member #" at bounding box center [634, 153] width 333 height 16
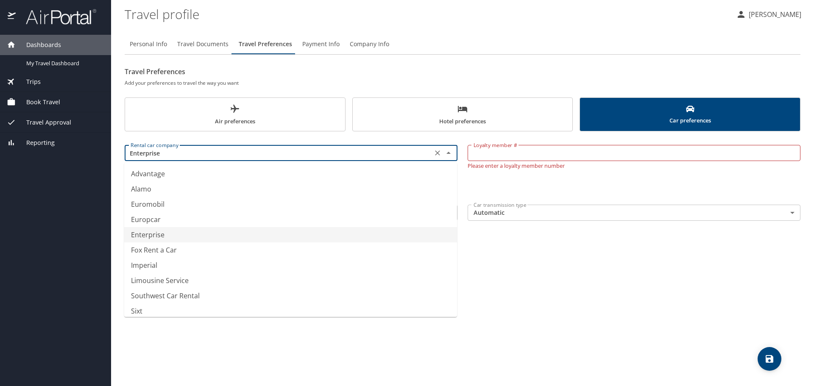
drag, startPoint x: 144, startPoint y: 155, endPoint x: 110, endPoint y: 152, distance: 34.1
click at [110, 152] on div "Dashboards My Travel Dashboard Trips Current / Future Trips Past Trips Trips Mi…" at bounding box center [407, 193] width 814 height 386
type input "Southwest Car Rental"
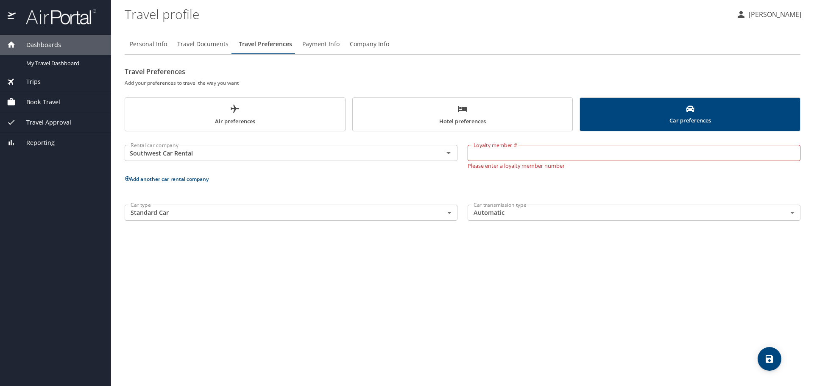
click at [701, 349] on div "Personal Info Travel Documents Travel Preferences Payment Info Company Info Tra…" at bounding box center [463, 206] width 676 height 359
click at [514, 113] on span "Hotel preferences" at bounding box center [463, 115] width 210 height 22
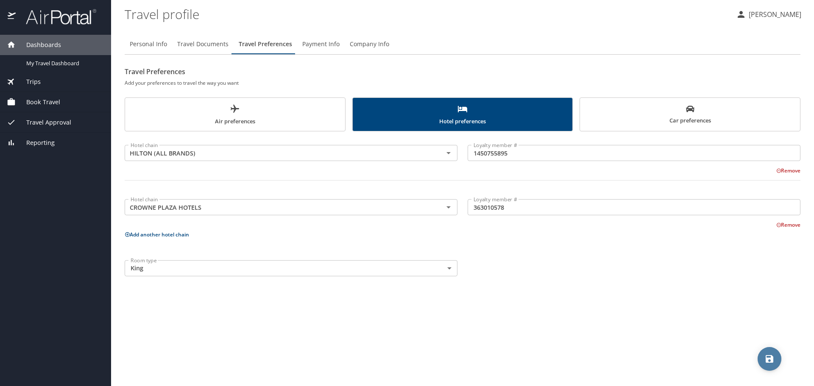
click at [766, 360] on icon "save" at bounding box center [770, 359] width 8 height 8
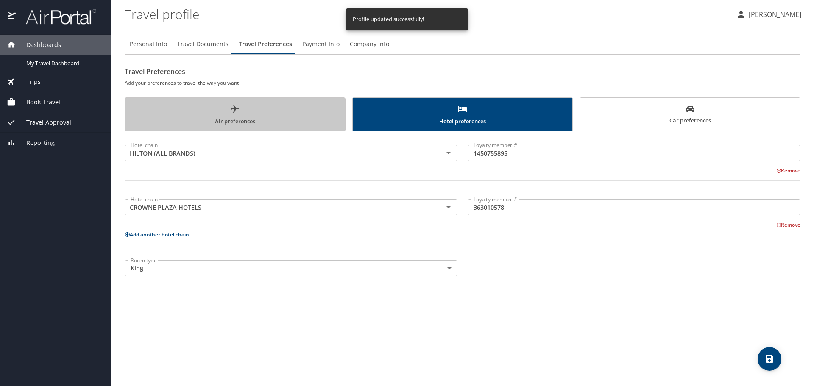
click at [247, 114] on span "Air preferences" at bounding box center [235, 115] width 210 height 22
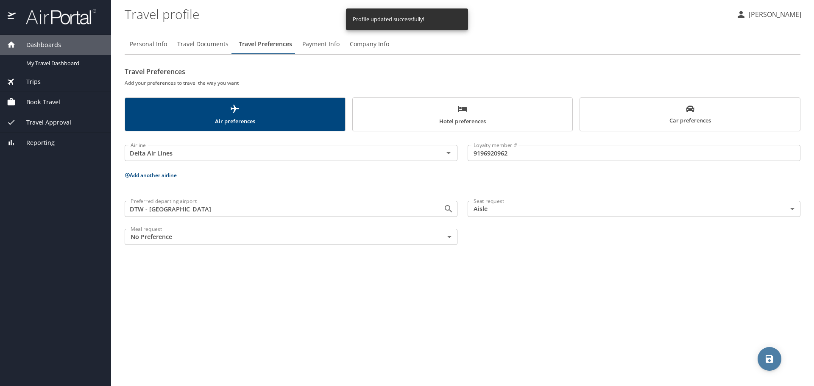
click at [772, 358] on icon "save" at bounding box center [770, 359] width 8 height 8
click at [320, 47] on span "Payment Info" at bounding box center [320, 44] width 37 height 11
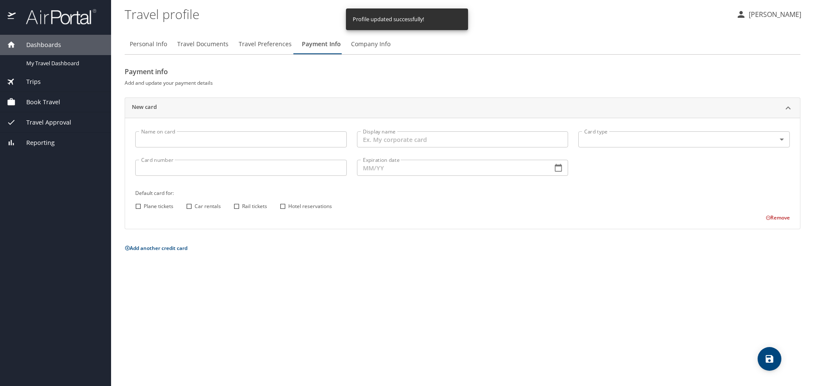
click at [370, 44] on span "Company Info" at bounding box center [370, 44] width 39 height 11
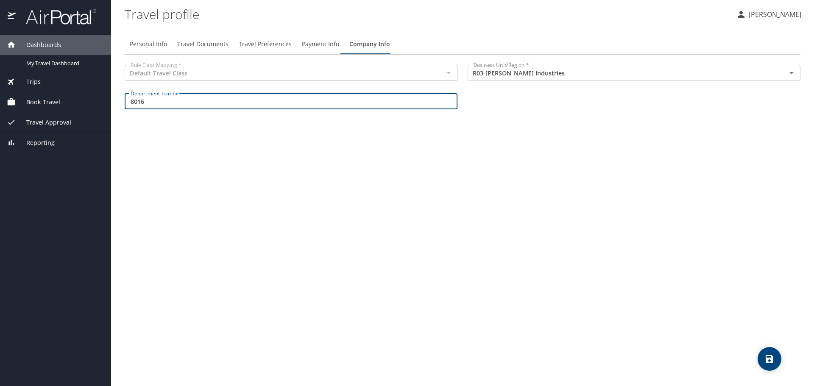
click at [347, 101] on input "8016" at bounding box center [291, 101] width 333 height 16
type input "8014"
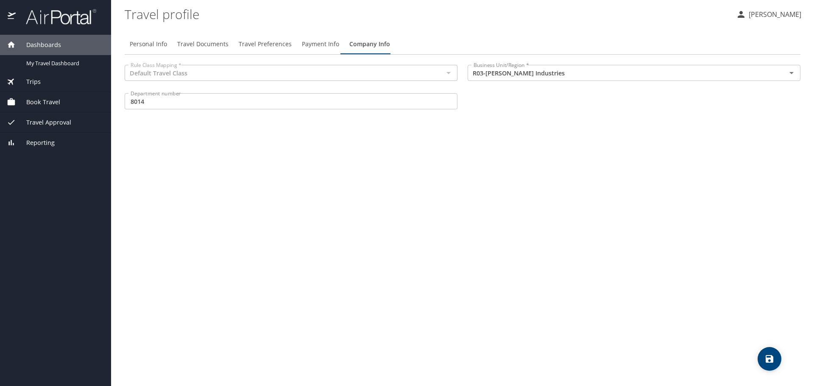
drag, startPoint x: 431, startPoint y: 193, endPoint x: 450, endPoint y: 195, distance: 18.4
click at [432, 193] on div "Personal Info Travel Documents Travel Preferences Payment Info Company Info Rul…" at bounding box center [463, 206] width 676 height 359
click at [774, 356] on icon "save" at bounding box center [770, 359] width 10 height 10
